Goal: Task Accomplishment & Management: Complete application form

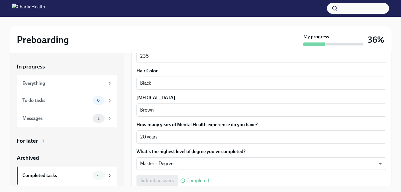
scroll to position [567, 0]
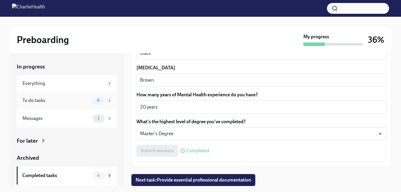
click at [93, 101] on span "6" at bounding box center [98, 100] width 10 height 4
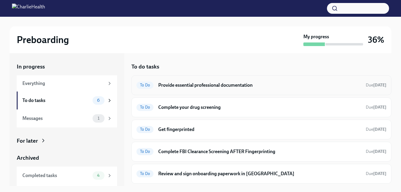
click at [232, 85] on h6 "Provide essential professional documentation" at bounding box center [259, 85] width 203 height 7
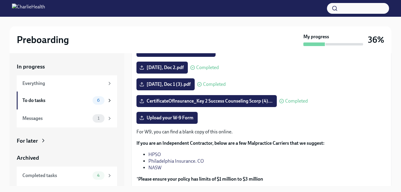
scroll to position [115, 0]
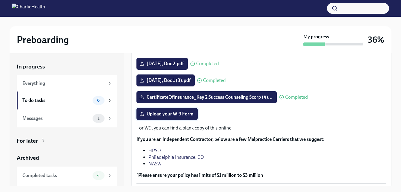
click at [174, 118] on label "Upload your W-9 Form" at bounding box center [166, 114] width 61 height 12
click at [0, 0] on input "Upload your W-9 Form" at bounding box center [0, 0] width 0 height 0
click at [176, 113] on span "Upload your W-9 Form" at bounding box center [167, 114] width 53 height 6
click at [0, 0] on input "Upload your W-9 Form" at bounding box center [0, 0] width 0 height 0
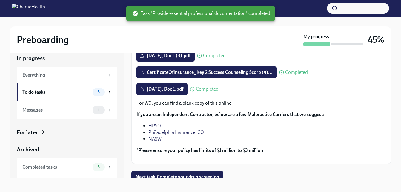
scroll to position [11, 0]
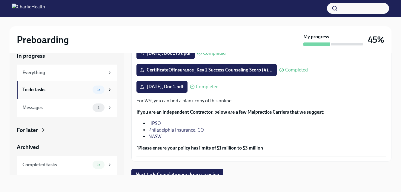
click at [94, 89] on span "5" at bounding box center [99, 89] width 10 height 4
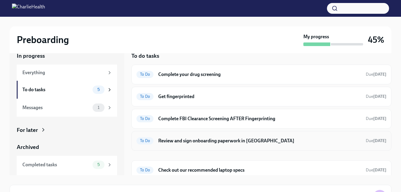
click at [250, 138] on h6 "Review and sign onboarding paperwork in UKG" at bounding box center [259, 140] width 203 height 7
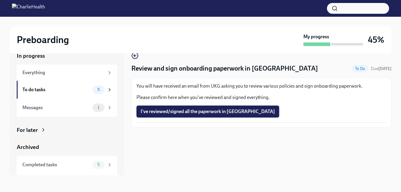
click at [211, 107] on button "I've reviewed/signed all the paperwork in UKG" at bounding box center [207, 111] width 143 height 12
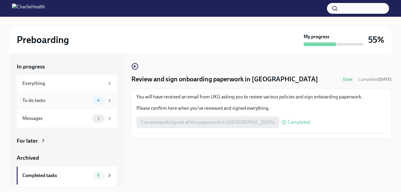
click at [95, 102] on span "4" at bounding box center [98, 100] width 10 height 4
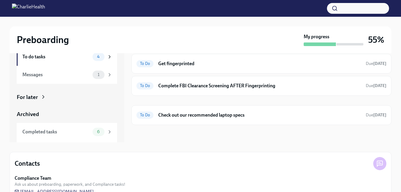
scroll to position [44, 0]
click at [238, 113] on h6 "Check out our recommended laptop specs" at bounding box center [259, 114] width 203 height 7
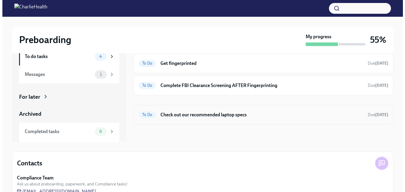
scroll to position [11, 0]
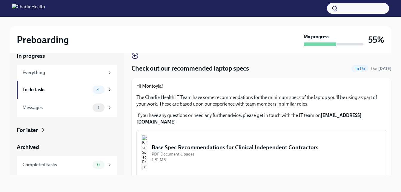
click at [147, 144] on img "button" at bounding box center [143, 153] width 5 height 36
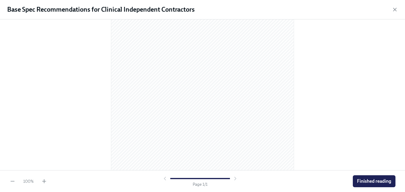
scroll to position [96, 0]
click at [365, 179] on span "Finished reading" at bounding box center [374, 181] width 34 height 6
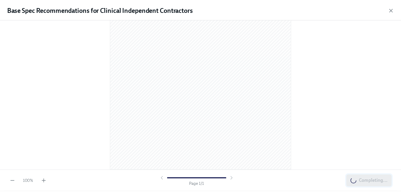
scroll to position [0, 0]
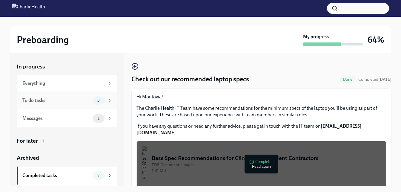
click at [94, 101] on span "3" at bounding box center [99, 100] width 10 height 4
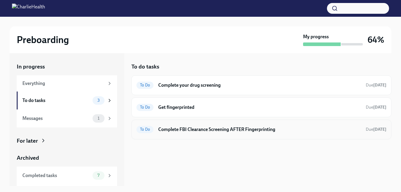
click at [231, 128] on h6 "Complete FBI Clearance Screening AFTER Fingerprinting" at bounding box center [259, 129] width 203 height 7
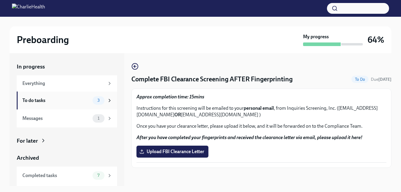
click at [99, 96] on div "3" at bounding box center [102, 100] width 20 height 8
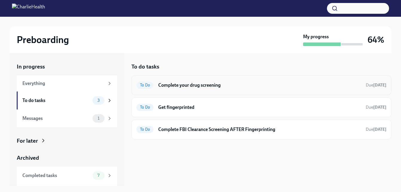
click at [176, 84] on h6 "Complete your drug screening" at bounding box center [259, 85] width 203 height 7
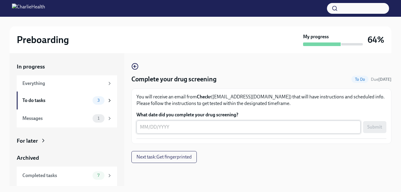
click at [142, 130] on textarea "What date did you complete your drug screening?" at bounding box center [248, 126] width 217 height 7
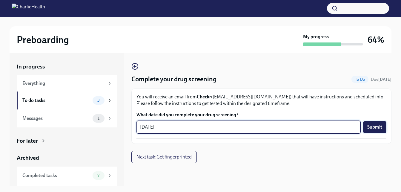
type textarea "10/08/2025"
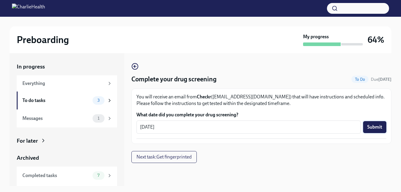
click at [369, 123] on button "Submit" at bounding box center [374, 127] width 23 height 12
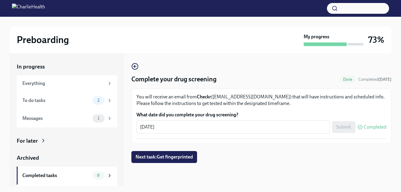
scroll to position [16, 0]
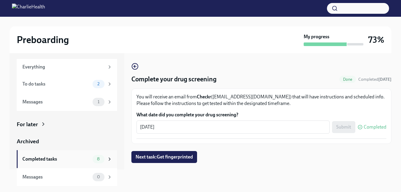
click at [98, 158] on span "8" at bounding box center [98, 158] width 10 height 4
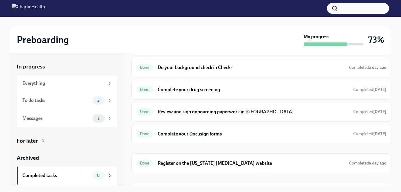
scroll to position [63, 0]
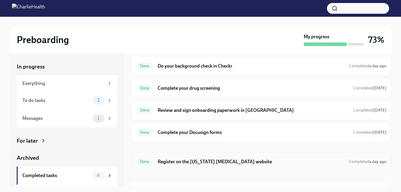
click at [248, 159] on h6 "Register on the Pennsylvania Child Abuse website" at bounding box center [251, 161] width 186 height 7
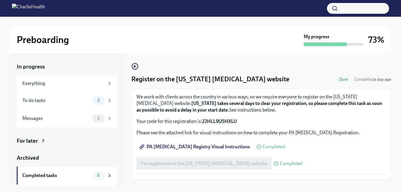
click at [204, 145] on span "PA Child Abuse Registry Visual Instructions" at bounding box center [195, 147] width 109 height 6
drag, startPoint x: 202, startPoint y: 121, endPoint x: 240, endPoint y: 122, distance: 37.6
click at [240, 122] on p "Your code for this registration is: 2JHLL9U5HXLU" at bounding box center [261, 121] width 250 height 7
copy strong "2JHLL9U5HXLU"
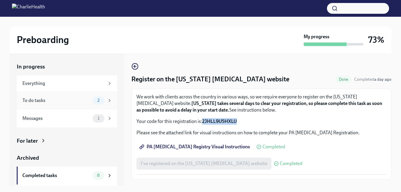
click at [53, 94] on div "To do tasks 2" at bounding box center [67, 100] width 100 height 18
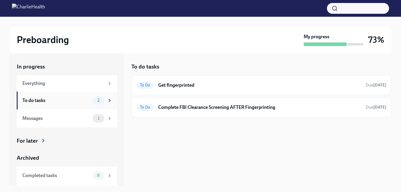
click at [47, 101] on div "To do tasks" at bounding box center [56, 100] width 68 height 7
click at [49, 118] on div "Messages" at bounding box center [56, 118] width 68 height 7
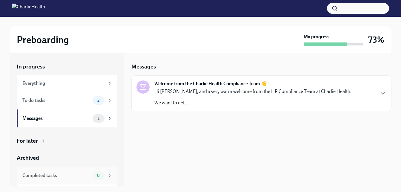
click at [60, 172] on div "Completed tasks" at bounding box center [56, 175] width 68 height 7
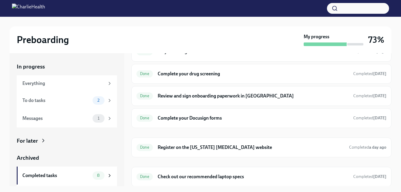
scroll to position [78, 0]
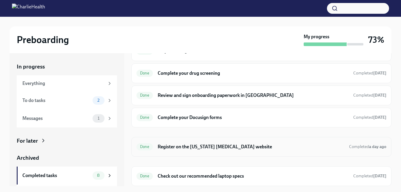
click at [334, 146] on h6 "Register on the Pennsylvania Child Abuse website" at bounding box center [251, 146] width 186 height 7
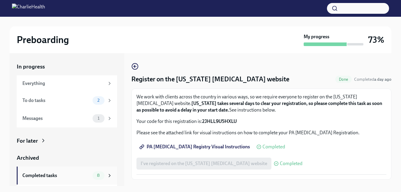
click at [63, 177] on div "Completed tasks" at bounding box center [56, 175] width 68 height 7
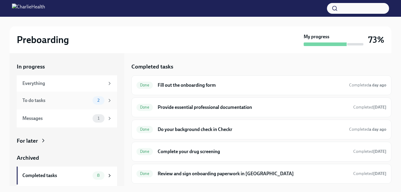
click at [75, 100] on div "To do tasks" at bounding box center [56, 100] width 68 height 7
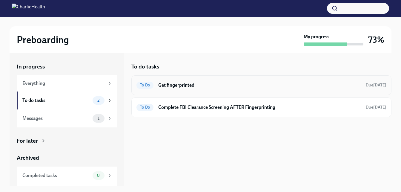
click at [173, 86] on h6 "Get fingerprinted" at bounding box center [259, 85] width 203 height 7
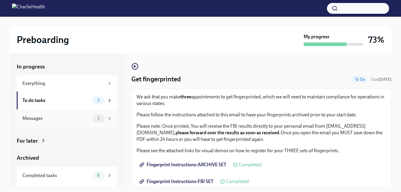
click at [52, 119] on div "Messages" at bounding box center [56, 118] width 68 height 7
